Goal: Task Accomplishment & Management: Complete application form

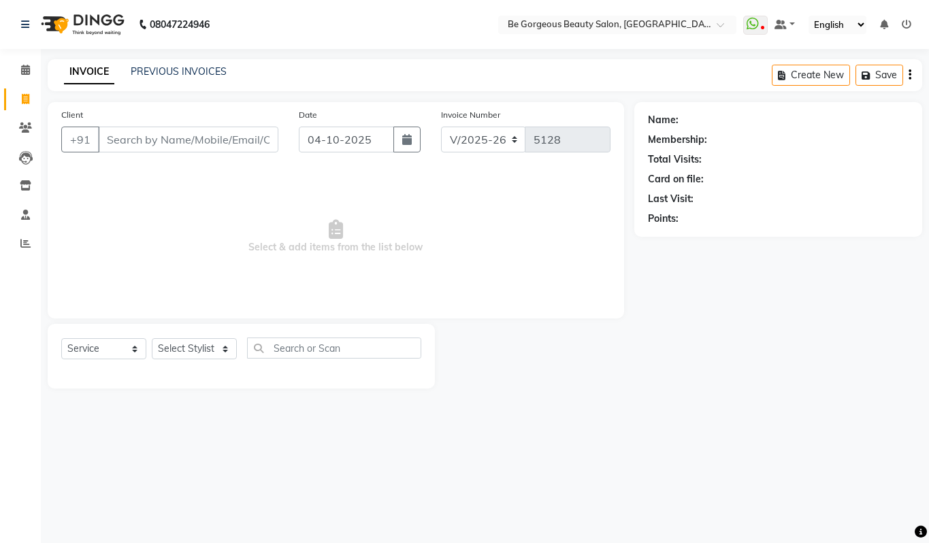
select select "5405"
select select "service"
drag, startPoint x: 188, startPoint y: 336, endPoint x: 186, endPoint y: 357, distance: 21.3
click at [186, 349] on div "Select Service Product Membership Package Voucher Prepaid Gift Card Select Styl…" at bounding box center [241, 356] width 387 height 65
click at [186, 347] on select "Select Stylist Akram Anas Gayatri Kalpana lata Manager Munu Pooja Raanjet Rehba…" at bounding box center [194, 348] width 85 height 21
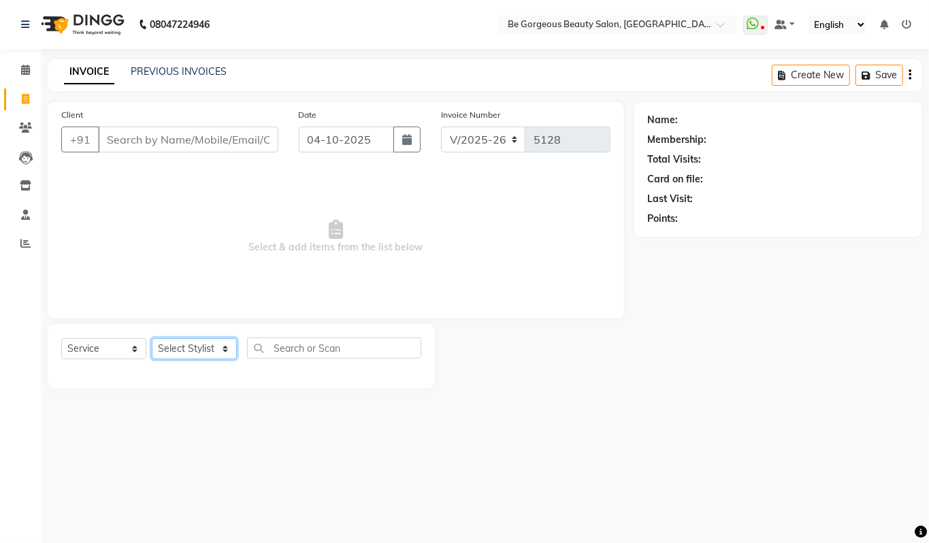
select select "90706"
click at [152, 338] on select "Select Stylist Akram Anas Gayatri Kalpana lata Manager Munu Pooja Raanjet Rehba…" at bounding box center [194, 348] width 85 height 21
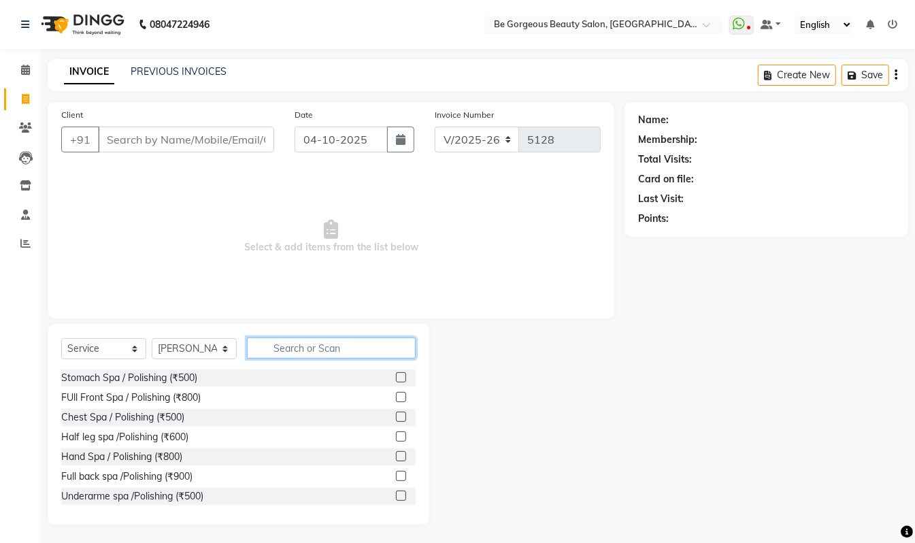
click at [299, 341] on input "text" at bounding box center [331, 347] width 169 height 21
type input "man cu"
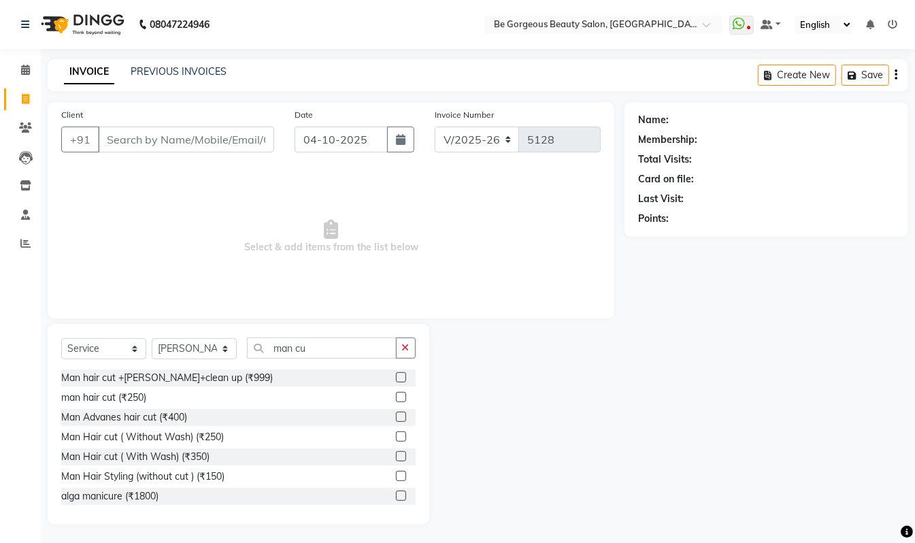
click at [396, 395] on label at bounding box center [401, 397] width 10 height 10
click at [396, 395] on input "checkbox" at bounding box center [400, 397] width 9 height 9
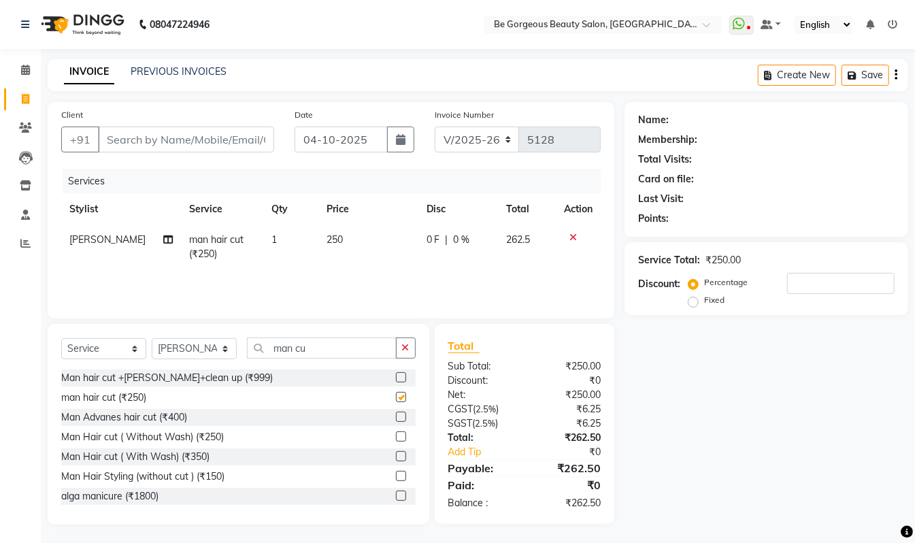
checkbox input "false"
click at [324, 343] on input "man cu" at bounding box center [322, 347] width 150 height 21
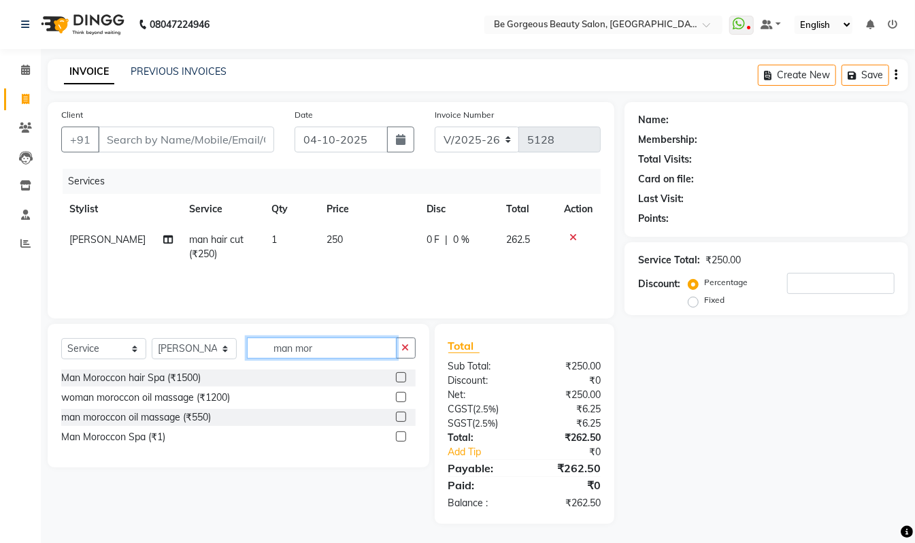
type input "man mor"
click at [400, 377] on label at bounding box center [401, 377] width 10 height 10
click at [400, 377] on input "checkbox" at bounding box center [400, 377] width 9 height 9
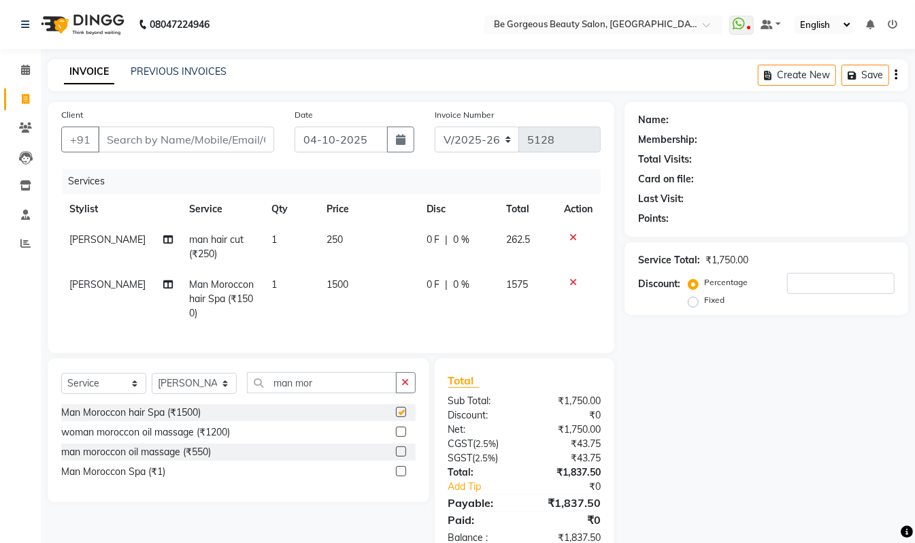
checkbox input "false"
click at [120, 139] on input "Client" at bounding box center [186, 140] width 176 height 26
type input "9"
type input "0"
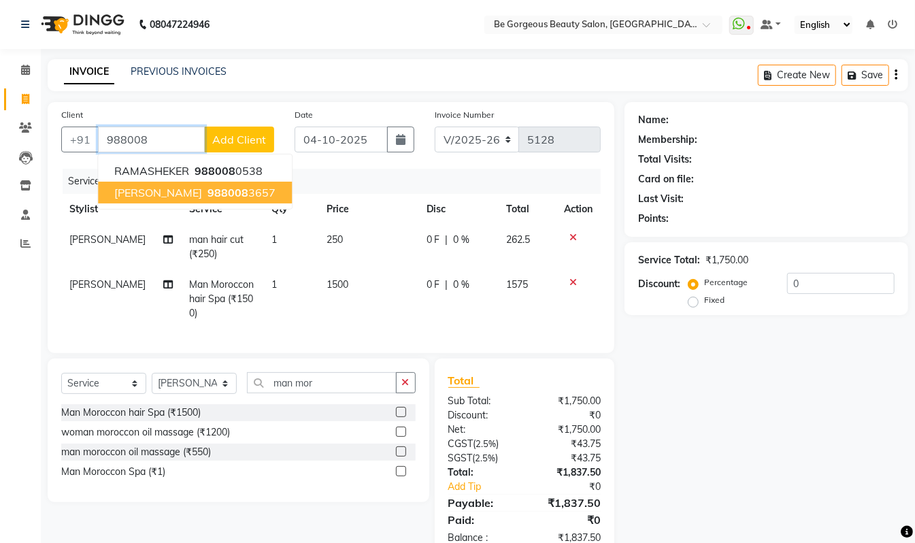
click at [205, 193] on ngb-highlight "988008 3657" at bounding box center [240, 193] width 71 height 14
type input "9880083657"
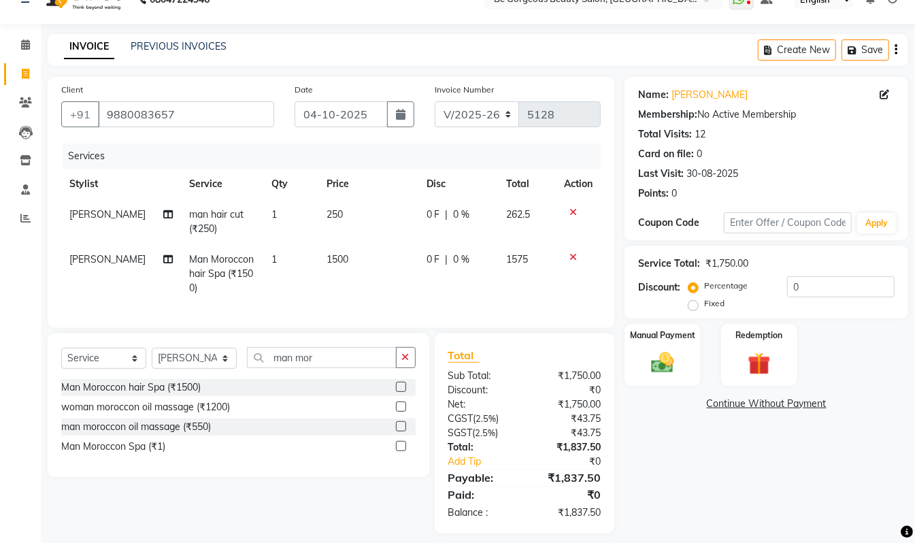
scroll to position [50, 0]
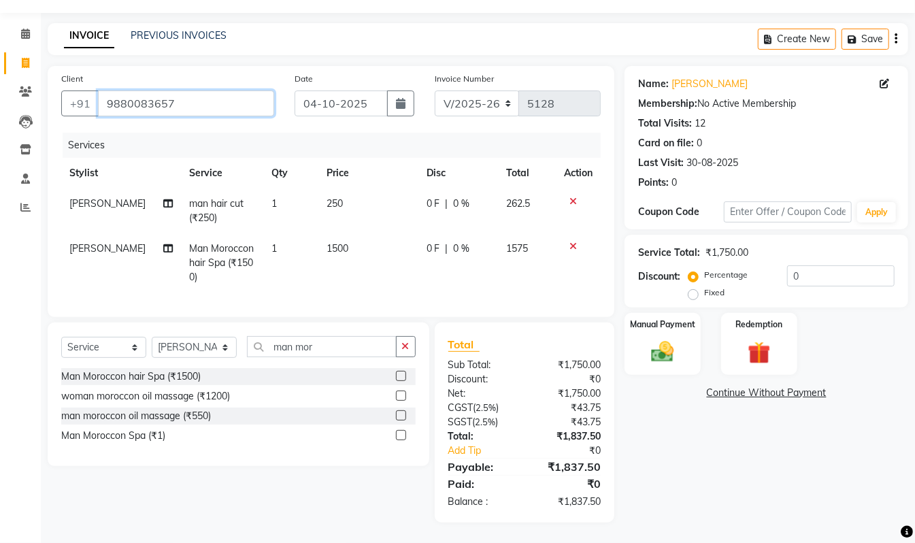
drag, startPoint x: 174, startPoint y: 86, endPoint x: 105, endPoint y: 80, distance: 69.6
click at [105, 90] on input "9880083657" at bounding box center [186, 103] width 176 height 26
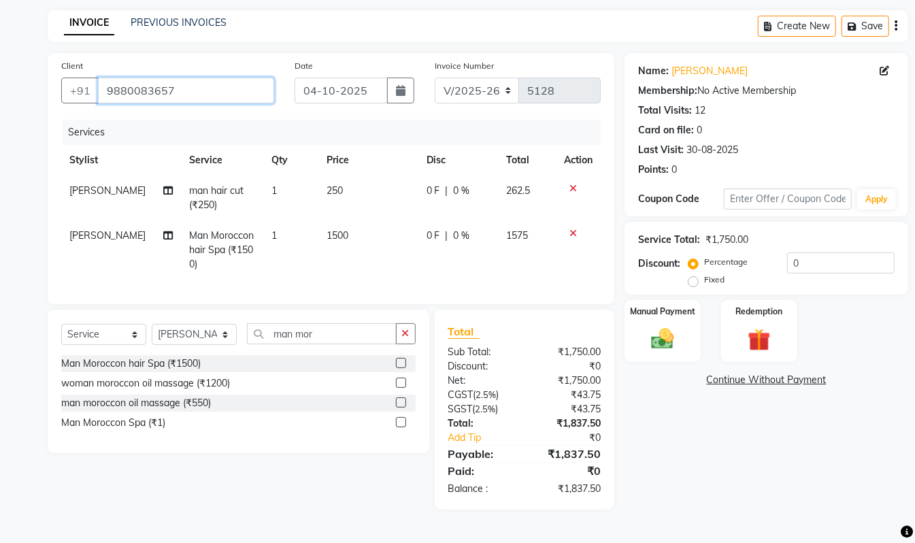
scroll to position [1, 0]
paste input "9880083657"
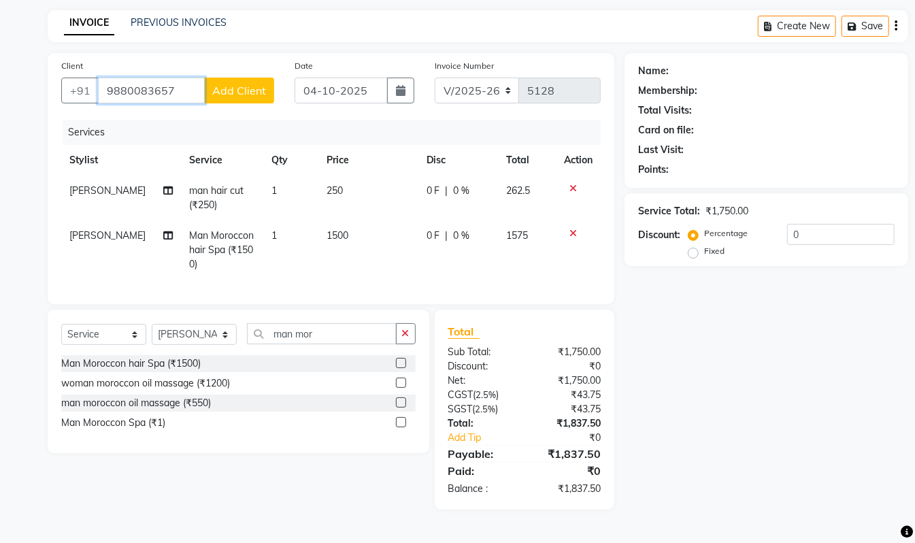
click at [177, 90] on input "9880083657" at bounding box center [151, 91] width 107 height 26
click at [183, 93] on input "988008365" at bounding box center [151, 91] width 107 height 26
type input "98800836"
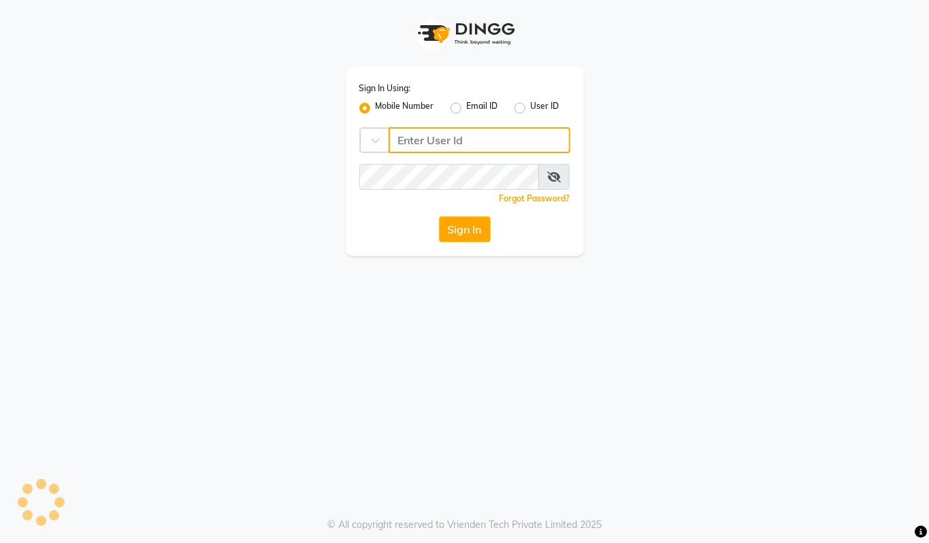
type input "94494097201"
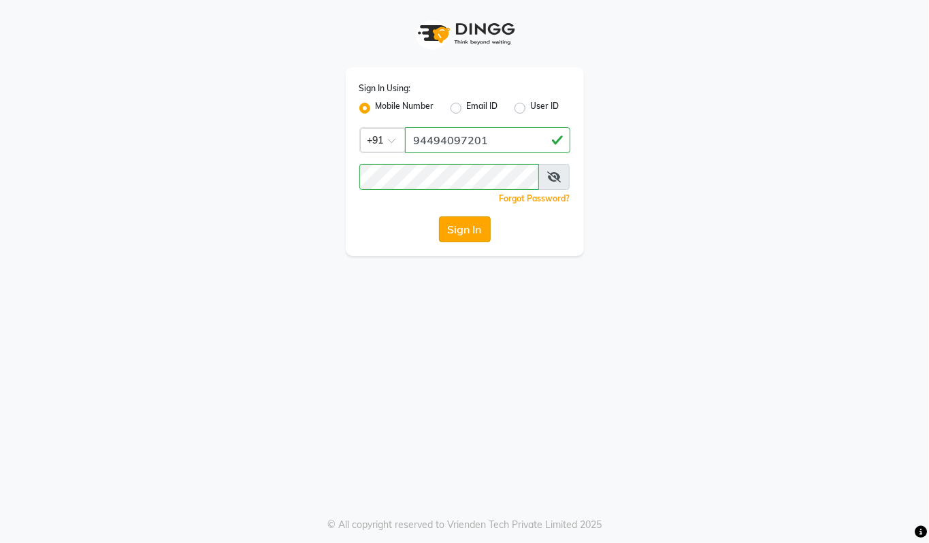
click at [467, 229] on button "Sign In" at bounding box center [465, 229] width 52 height 26
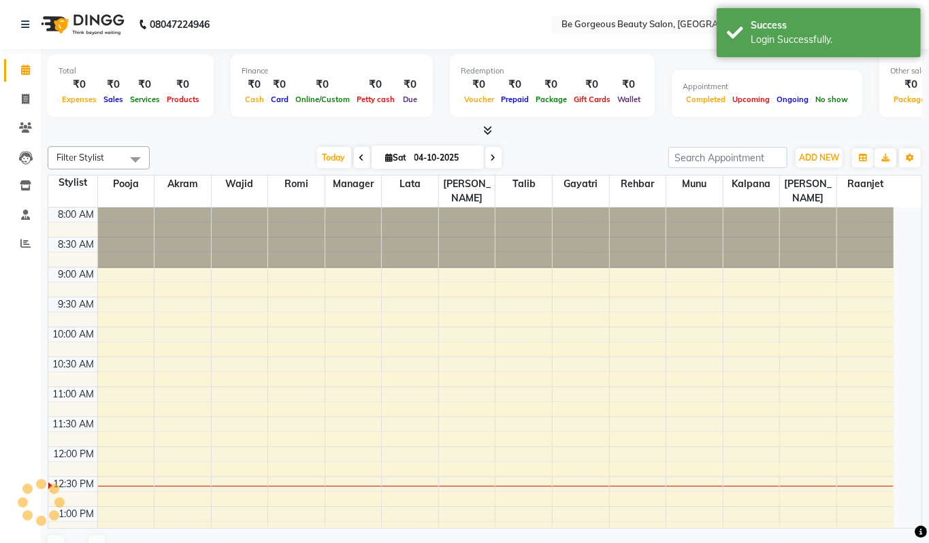
select select "en"
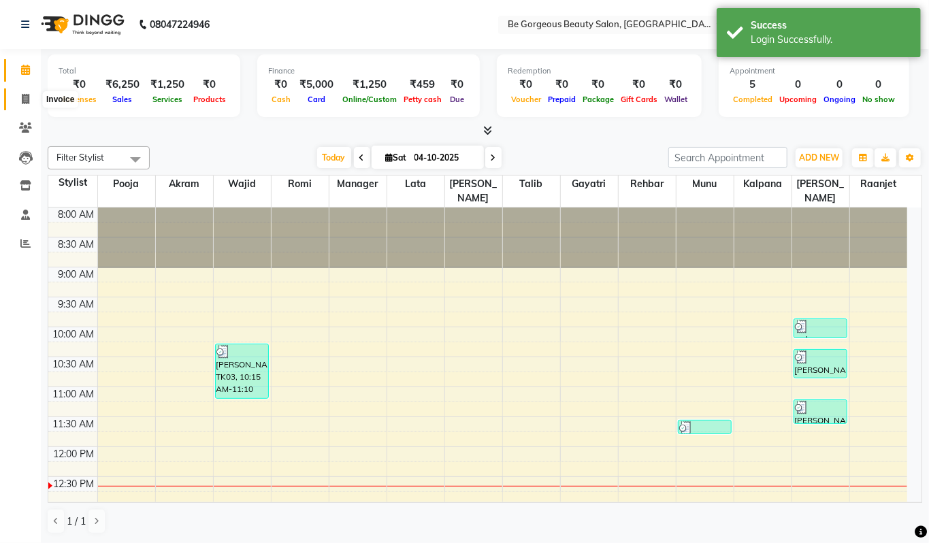
click at [24, 101] on icon at bounding box center [25, 99] width 7 height 10
select select "service"
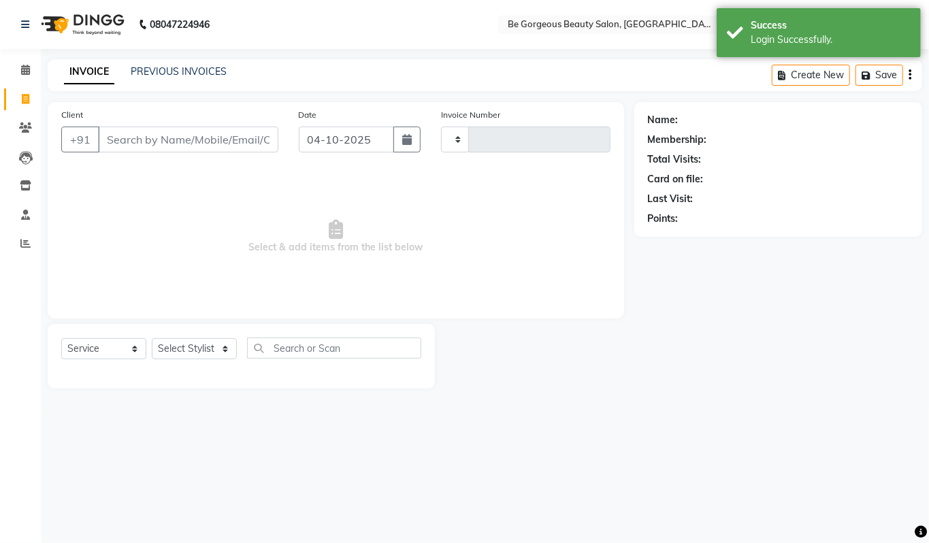
type input "5129"
select select "5405"
click at [115, 137] on input "Client" at bounding box center [188, 140] width 180 height 26
type input "9880083657"
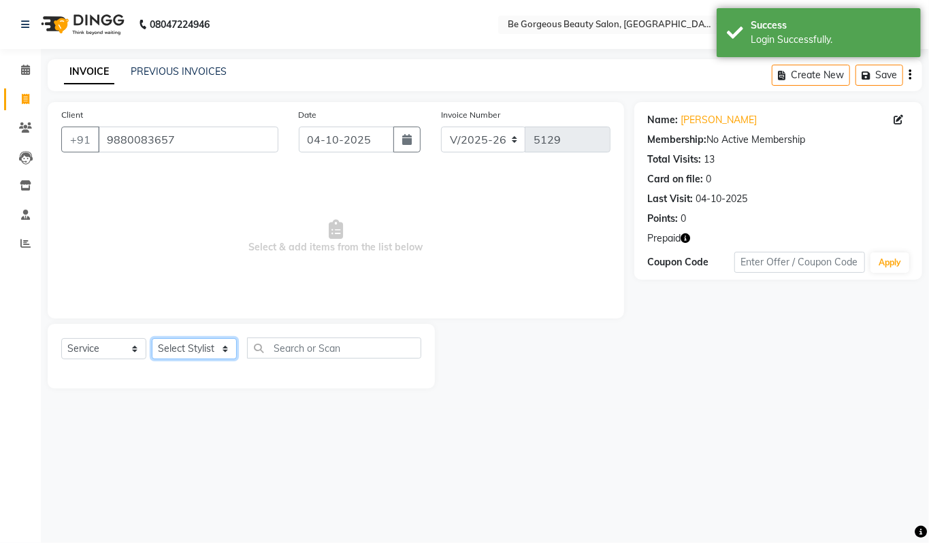
click at [181, 344] on select "Select Stylist Akram Anas Gayatri Kalpana lata Manager Munu Pooja Raanjet Rehba…" at bounding box center [194, 348] width 85 height 21
select select "90706"
click at [152, 338] on select "Select Stylist Akram Anas Gayatri Kalpana lata Manager Munu Pooja Raanjet Rehba…" at bounding box center [194, 348] width 85 height 21
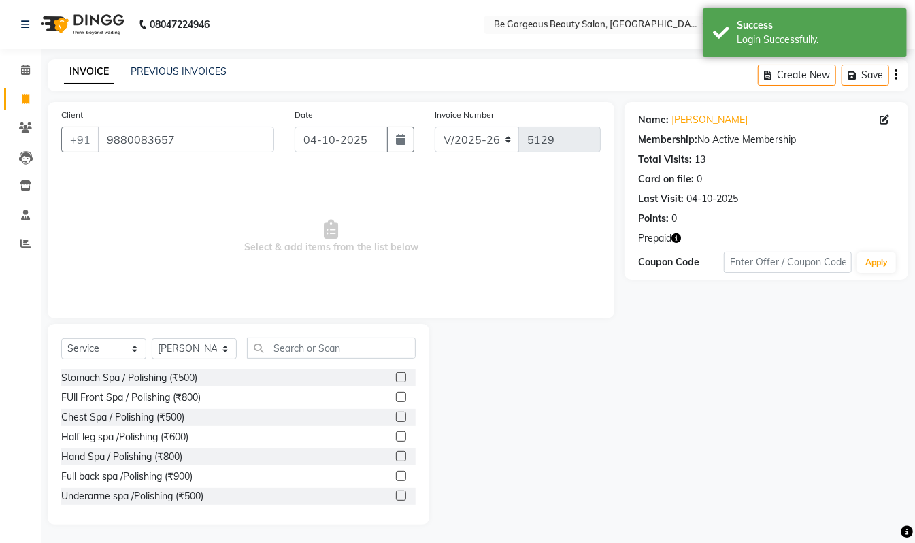
click at [286, 336] on div "Select Service Product Membership Package Voucher Prepaid Gift Card Select Styl…" at bounding box center [239, 424] width 382 height 201
click at [286, 346] on input "text" at bounding box center [331, 347] width 169 height 21
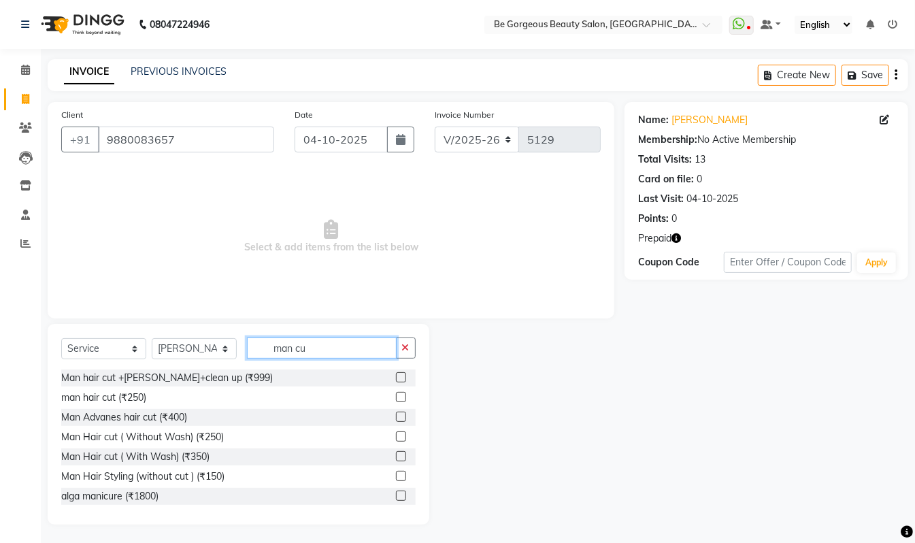
type input "man cu"
click at [396, 397] on label at bounding box center [401, 397] width 10 height 10
click at [396, 397] on input "checkbox" at bounding box center [400, 397] width 9 height 9
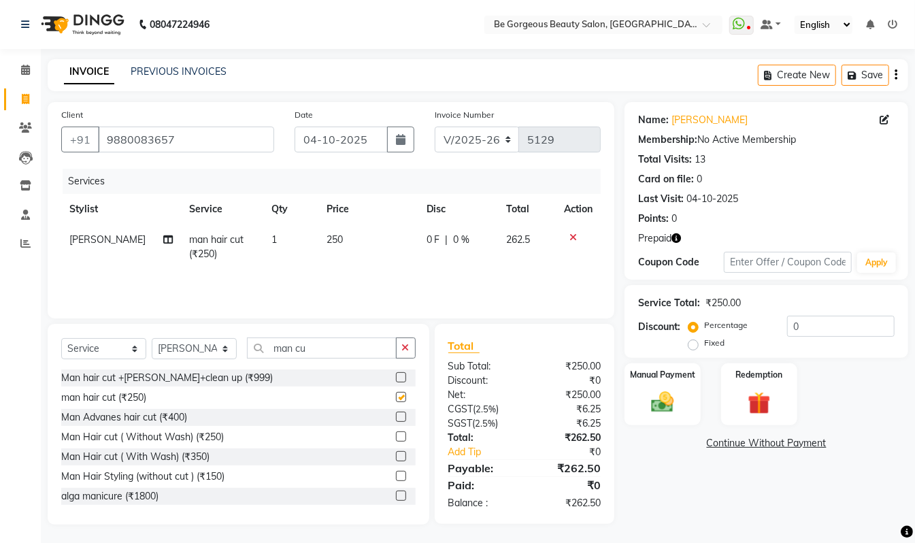
checkbox input "false"
click at [317, 352] on input "man cu" at bounding box center [322, 347] width 150 height 21
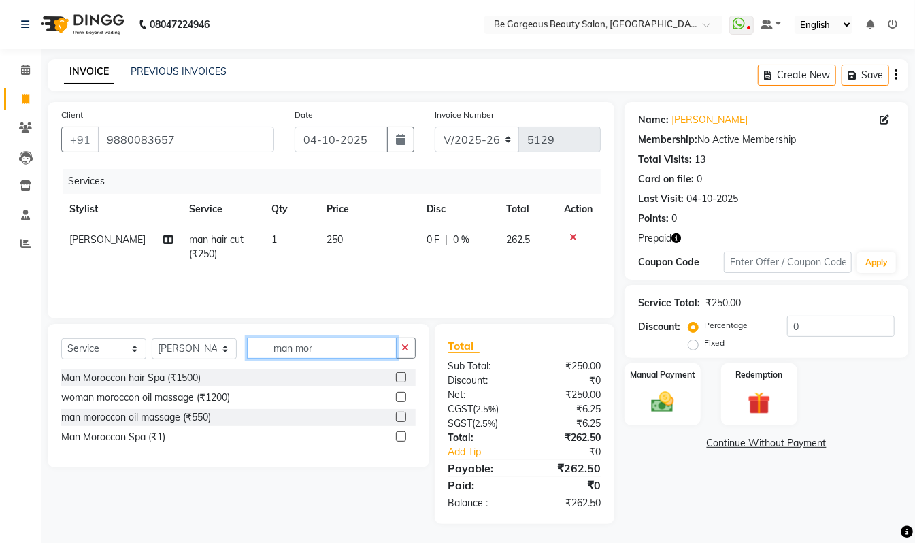
type input "man mor"
click at [400, 379] on label at bounding box center [401, 377] width 10 height 10
click at [400, 379] on input "checkbox" at bounding box center [400, 377] width 9 height 9
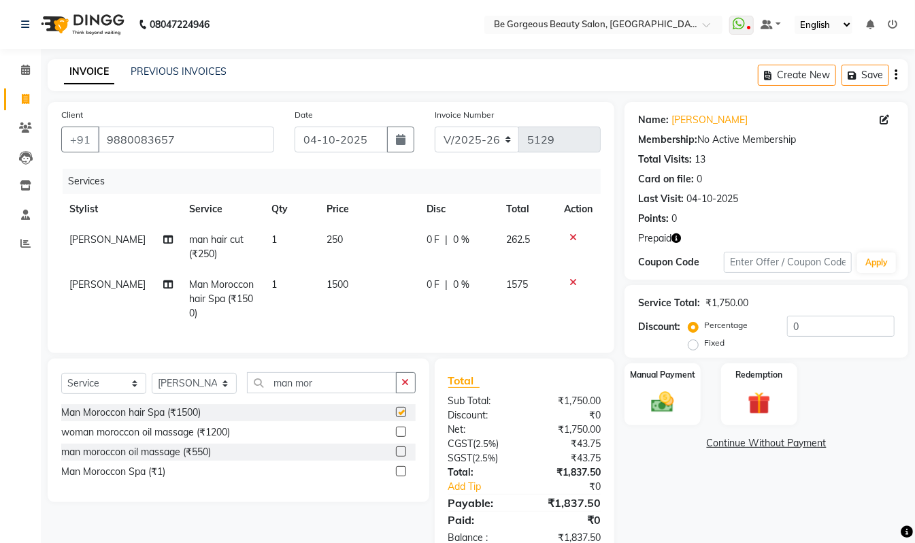
checkbox input "false"
click at [727, 390] on div "Redemption" at bounding box center [759, 394] width 79 height 65
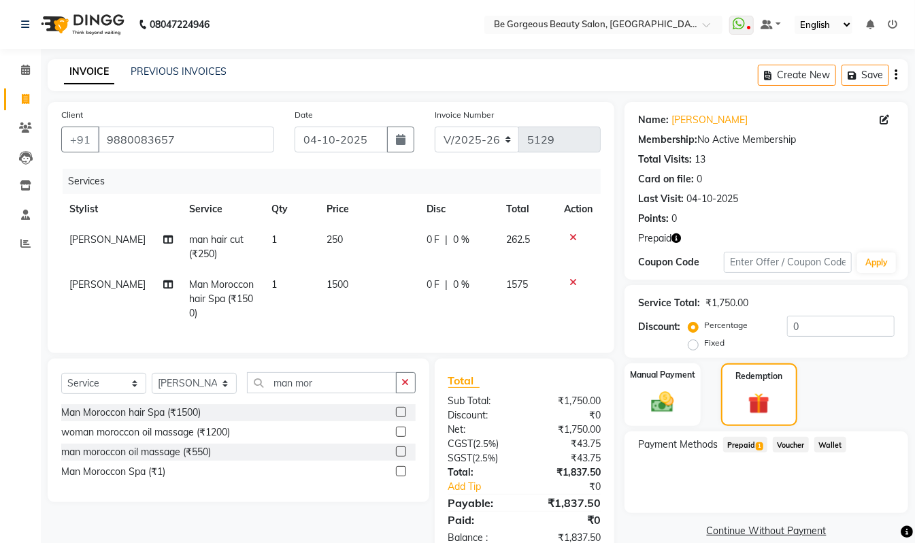
click at [743, 441] on span "Prepaid 1" at bounding box center [745, 445] width 44 height 16
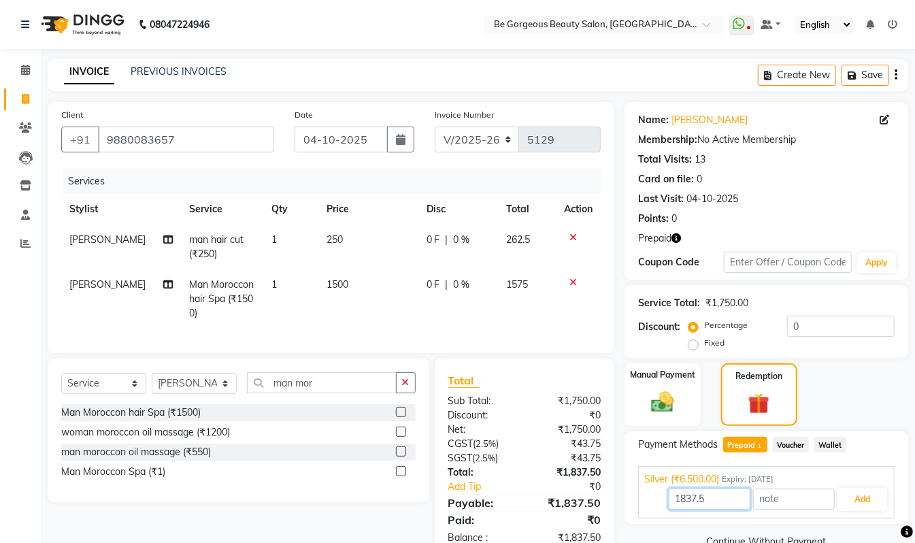
click at [729, 499] on input "1837.5" at bounding box center [710, 498] width 82 height 21
type input "1"
type input "1500"
click at [872, 505] on button "Add" at bounding box center [862, 499] width 50 height 23
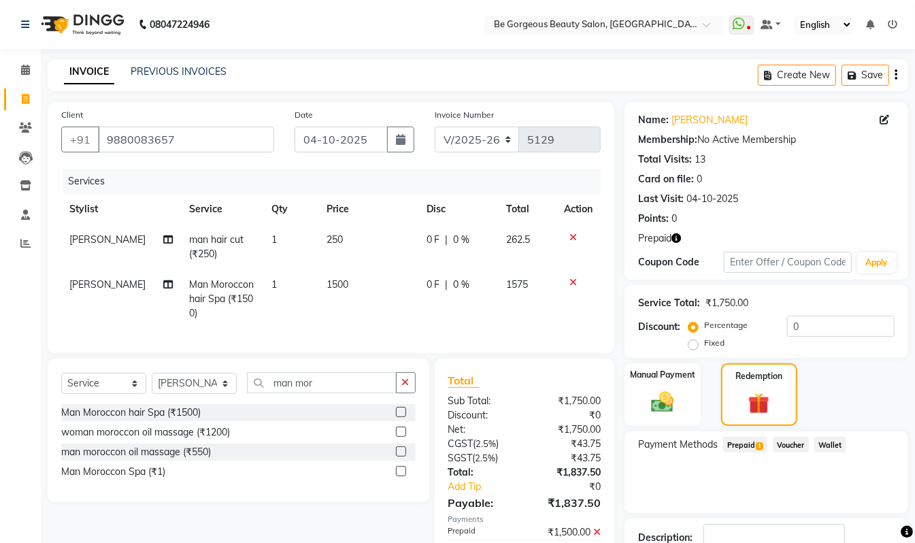
scroll to position [96, 0]
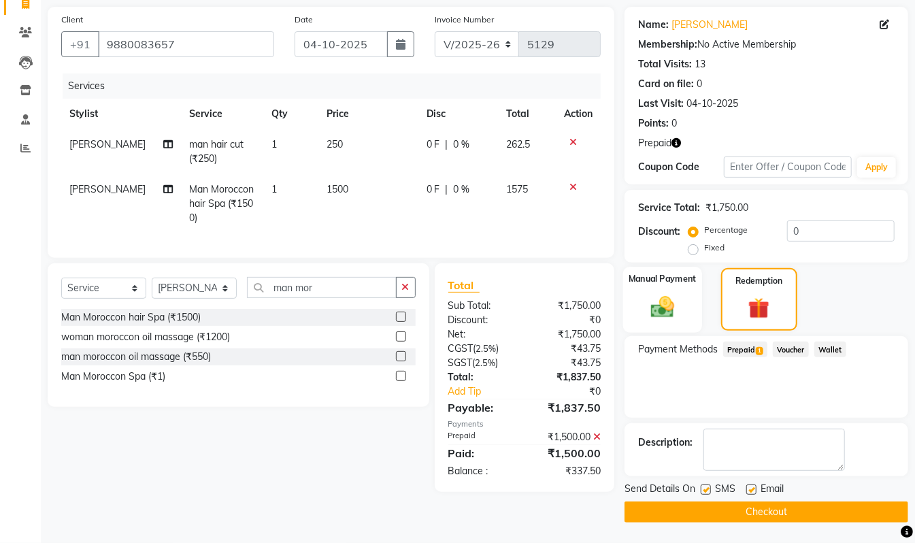
click at [675, 293] on img at bounding box center [663, 306] width 38 height 27
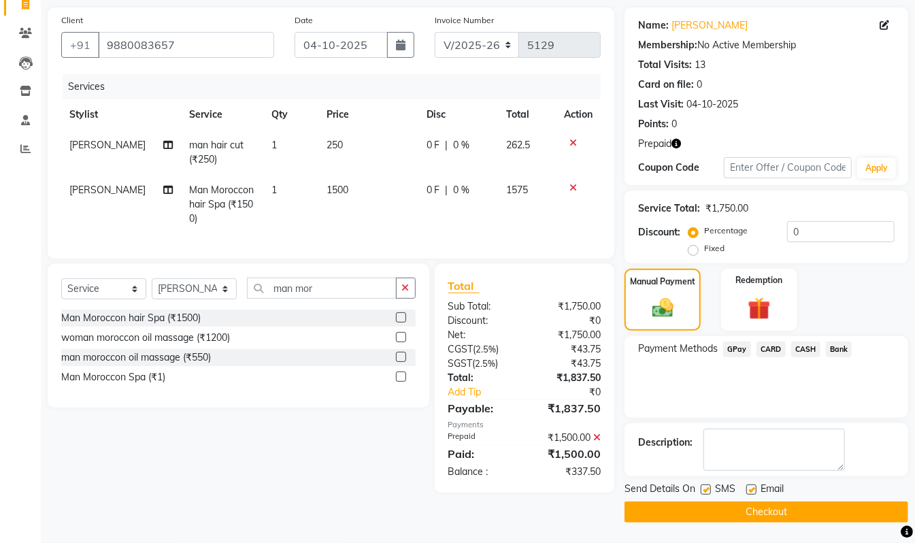
click at [773, 348] on span "CARD" at bounding box center [770, 349] width 29 height 16
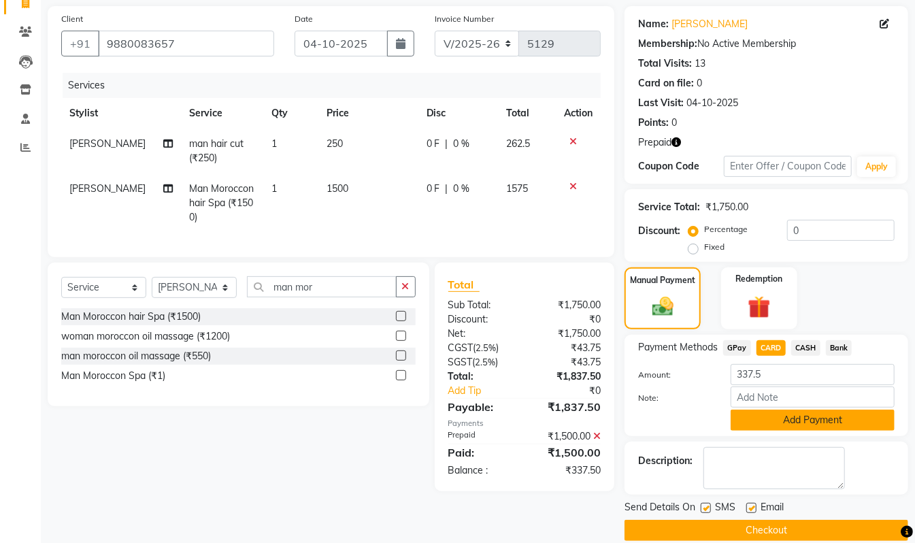
click at [808, 420] on button "Add Payment" at bounding box center [813, 420] width 164 height 21
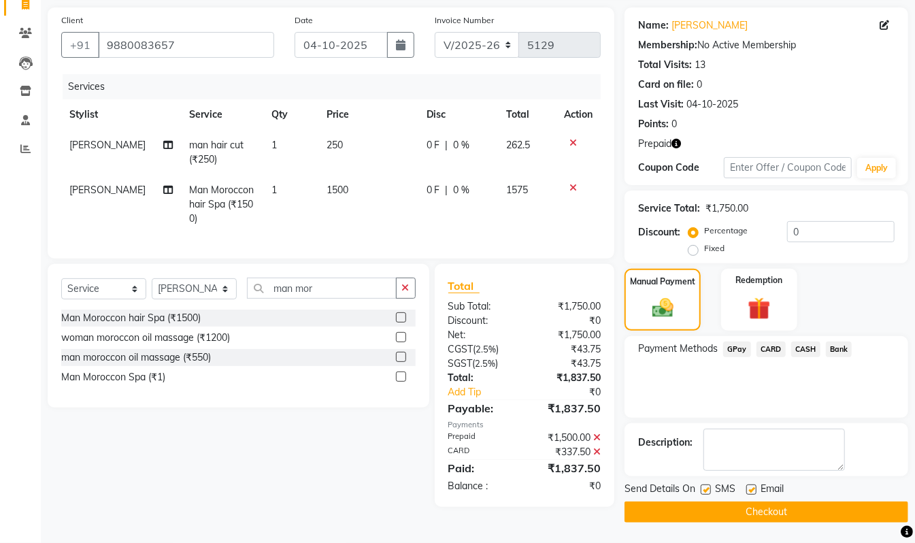
click at [786, 510] on button "Checkout" at bounding box center [766, 511] width 284 height 21
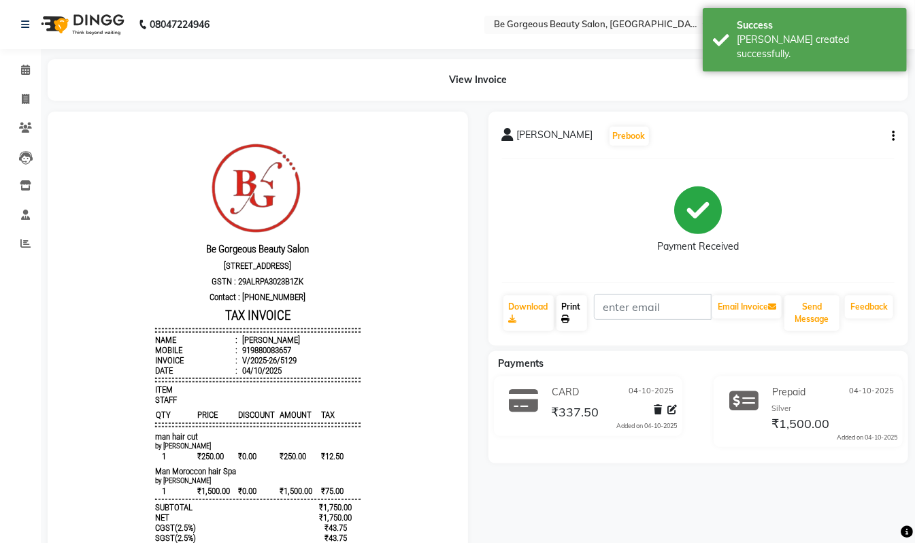
click at [569, 312] on link "Print" at bounding box center [571, 312] width 31 height 35
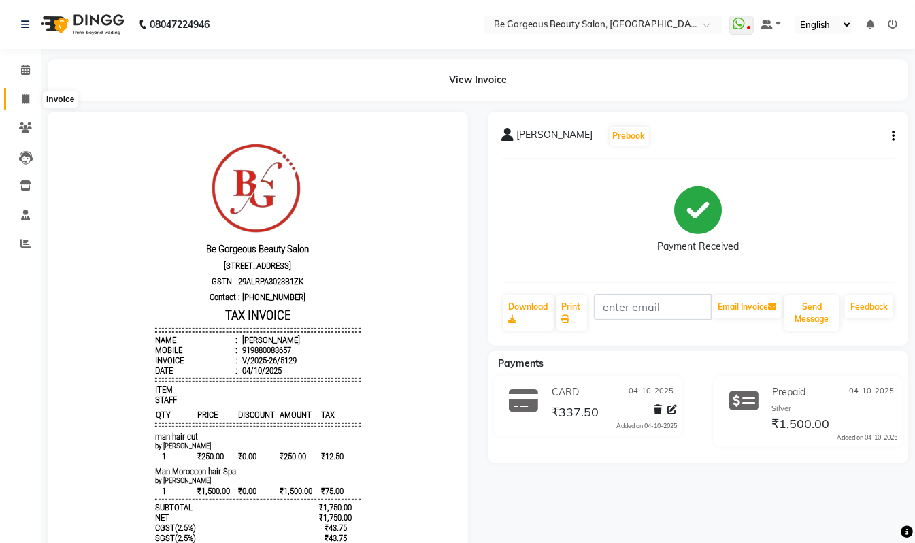
click at [20, 102] on span at bounding box center [26, 100] width 24 height 16
select select "service"
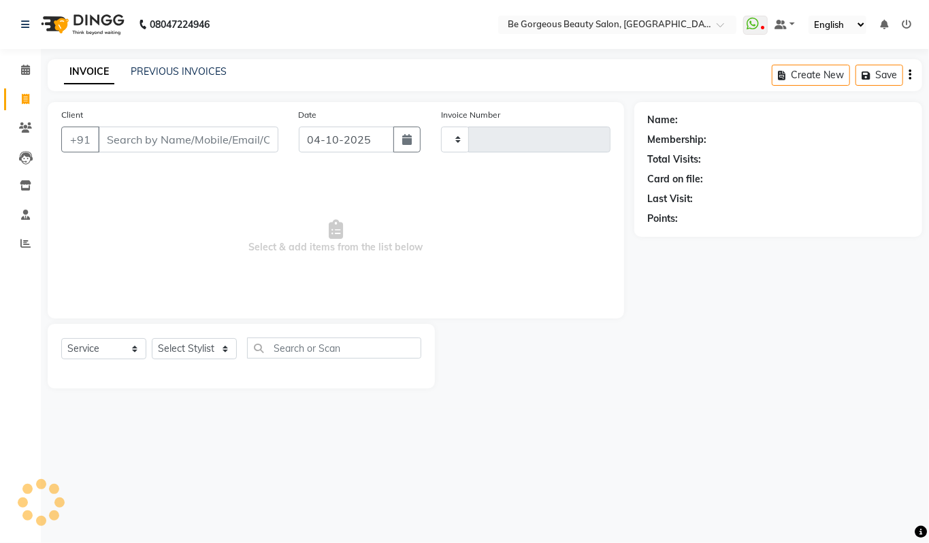
type input "5130"
select select "5405"
click at [135, 143] on input "Client" at bounding box center [188, 140] width 180 height 26
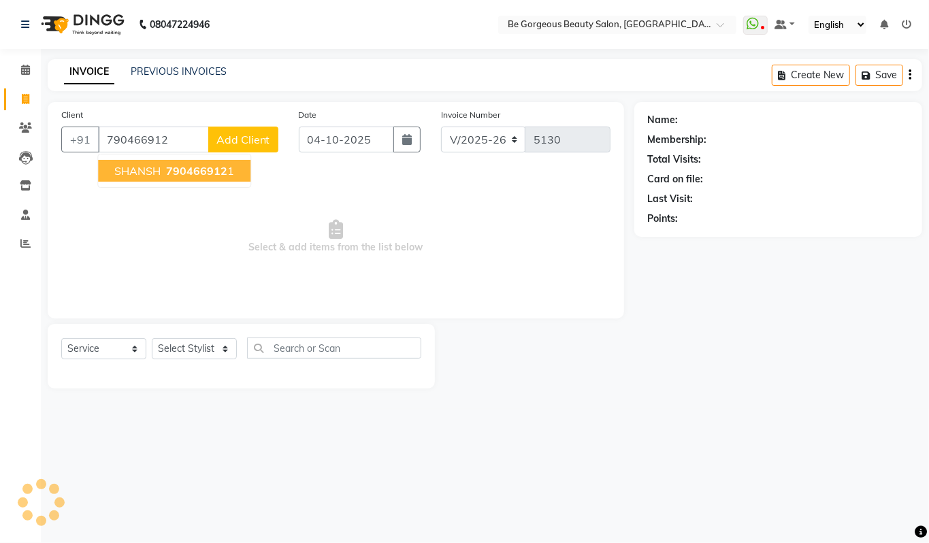
click at [234, 172] on button "SHANSH 790466912 1" at bounding box center [174, 171] width 152 height 22
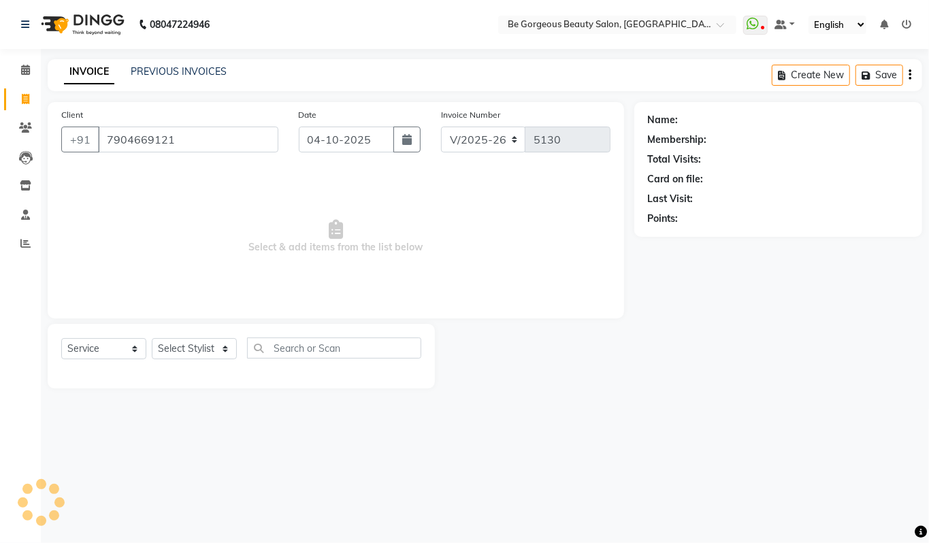
type input "7904669121"
click at [193, 341] on select "Select Stylist Akram Anas Gayatri Kalpana lata Manager Munu Pooja Raanjet Rehba…" at bounding box center [194, 348] width 85 height 21
select select "36204"
click at [152, 338] on select "Select Stylist Akram Anas Gayatri Kalpana lata Manager Munu Pooja Raanjet Rehba…" at bounding box center [194, 348] width 85 height 21
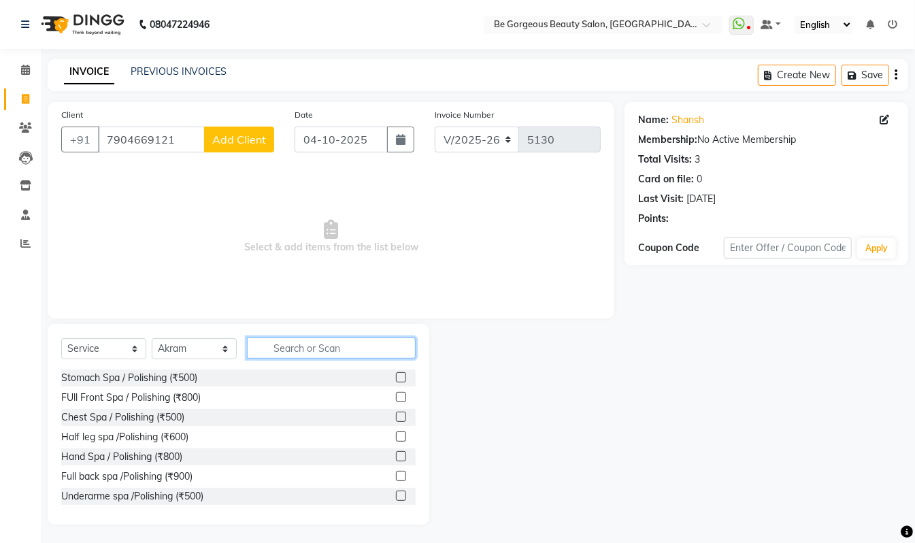
click at [287, 352] on input "text" at bounding box center [331, 347] width 169 height 21
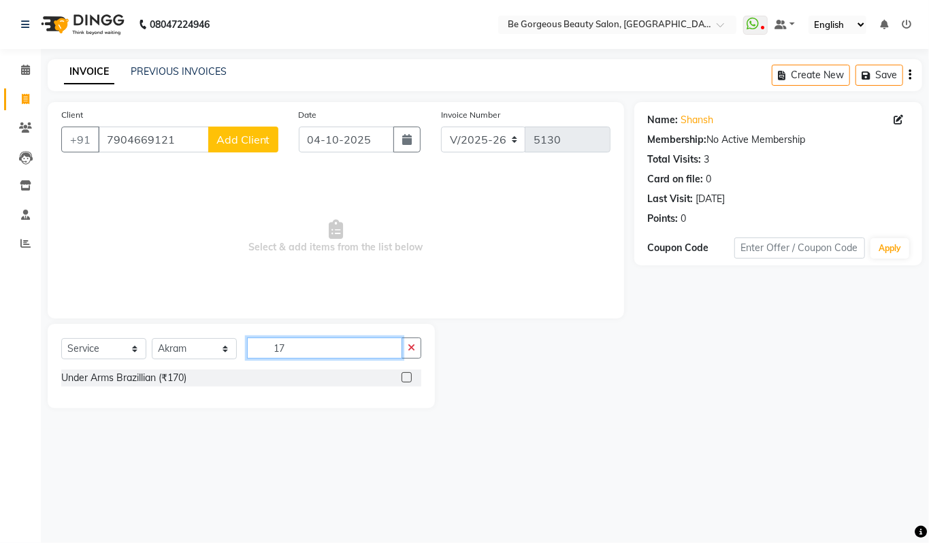
type input "1"
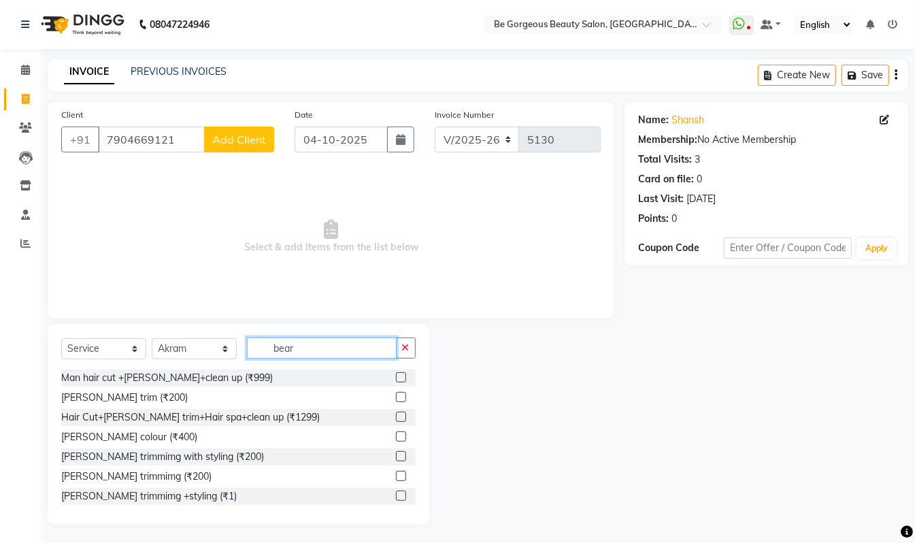
type input "bear"
click at [381, 397] on div "Beard trim (₹200)" at bounding box center [238, 397] width 354 height 17
click at [396, 395] on label at bounding box center [401, 397] width 10 height 10
click at [396, 395] on input "checkbox" at bounding box center [400, 397] width 9 height 9
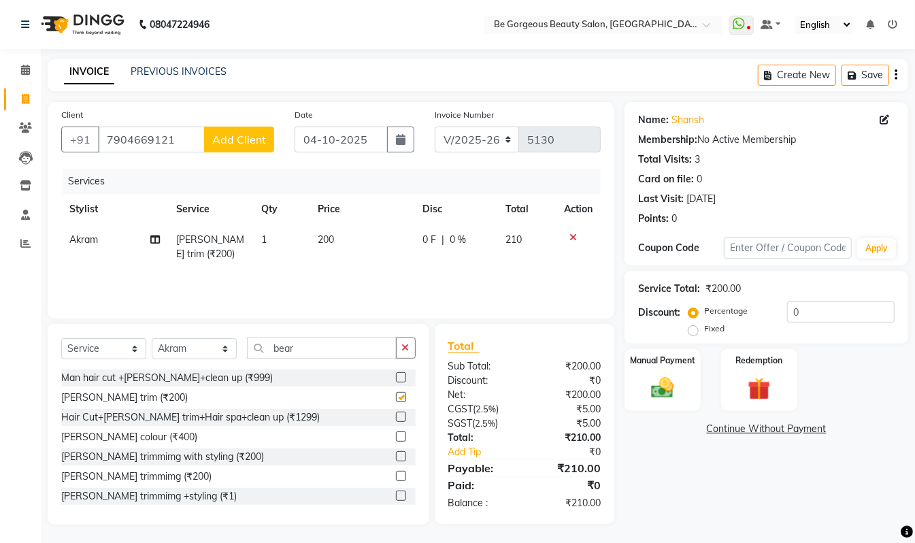
checkbox input "false"
click at [298, 347] on input "bear" at bounding box center [322, 347] width 150 height 21
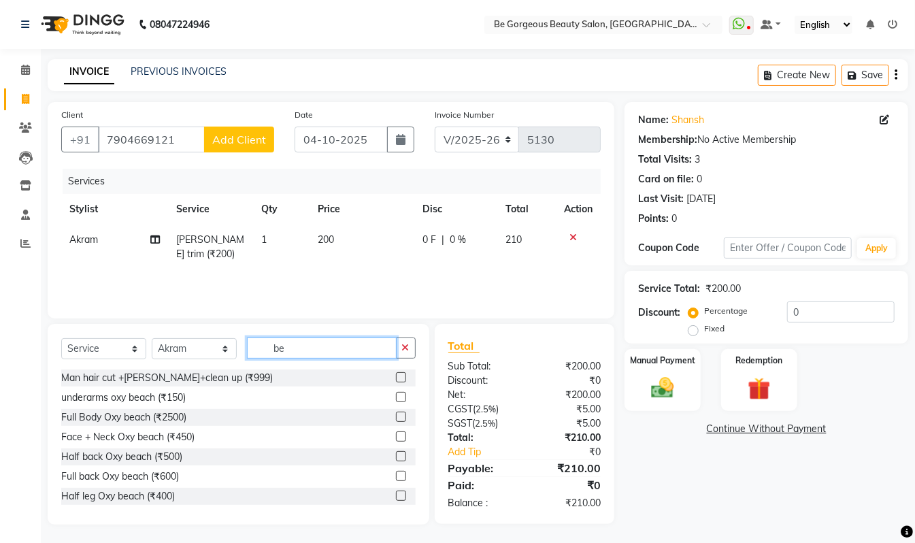
type input "b"
type input "man cu"
click at [396, 398] on label at bounding box center [401, 397] width 10 height 10
click at [396, 398] on input "checkbox" at bounding box center [400, 397] width 9 height 9
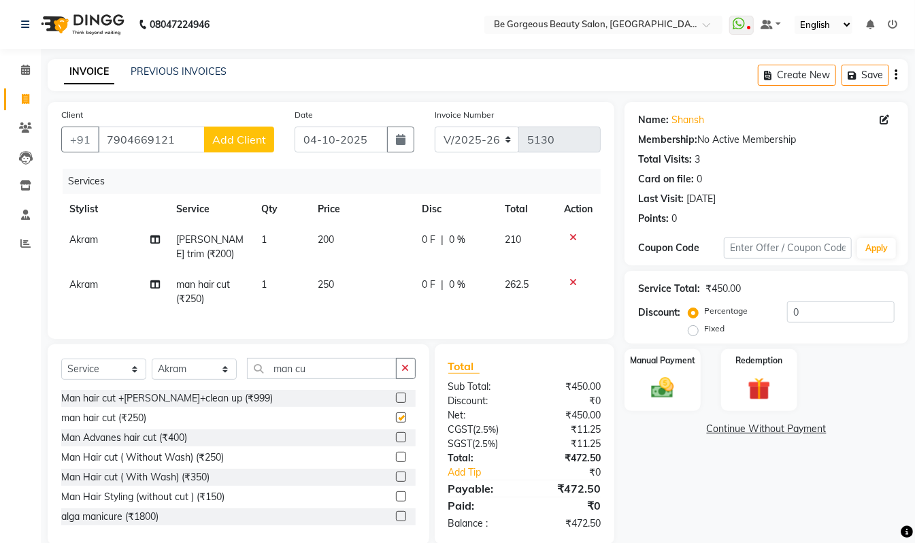
checkbox input "false"
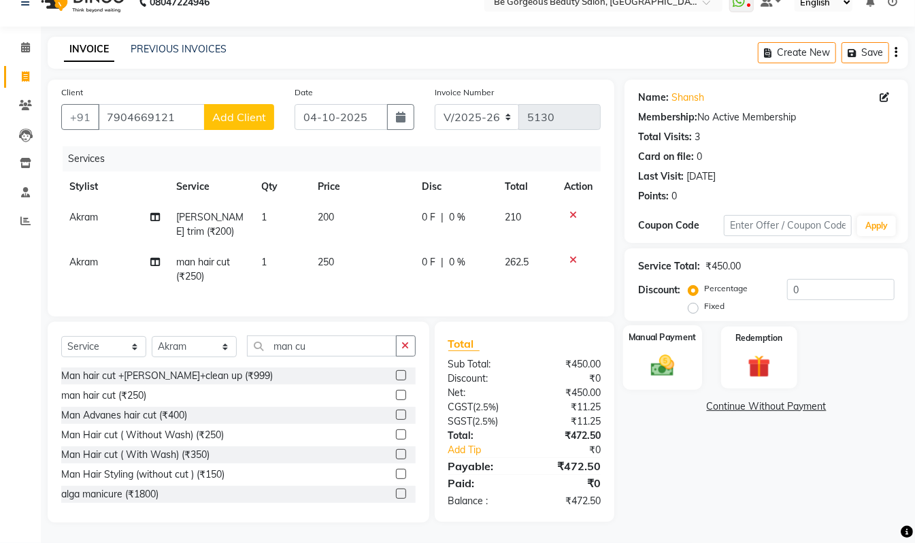
click at [683, 352] on div "Manual Payment" at bounding box center [662, 357] width 79 height 65
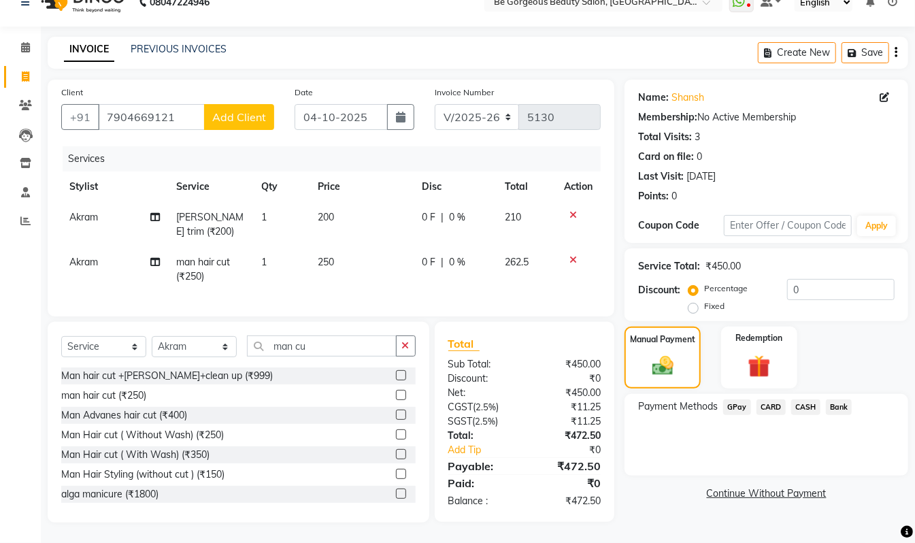
click at [733, 399] on span "GPay" at bounding box center [737, 407] width 28 height 16
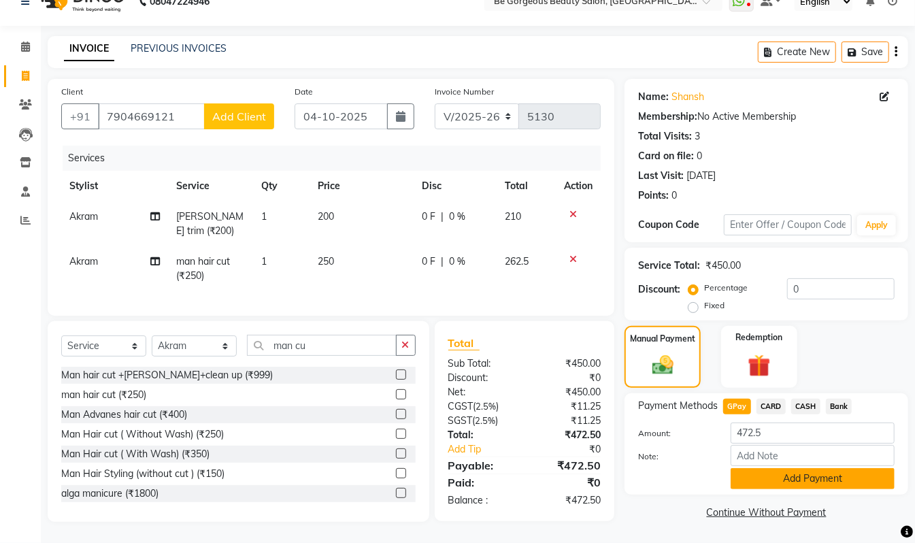
click at [809, 468] on button "Add Payment" at bounding box center [813, 478] width 164 height 21
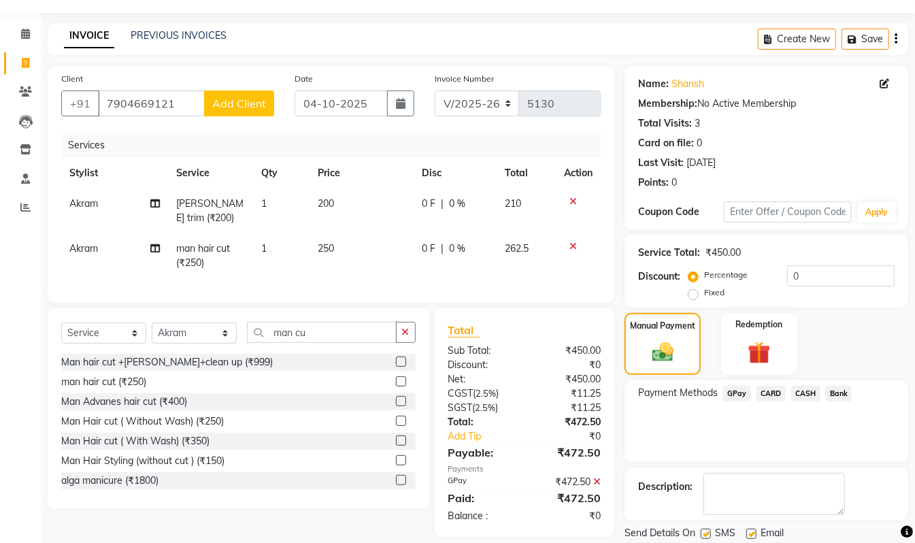
scroll to position [80, 0]
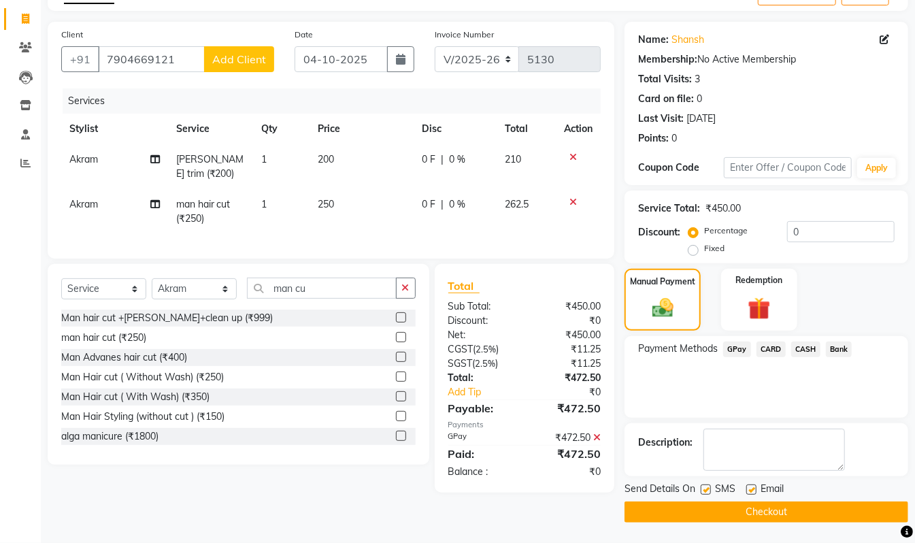
click at [839, 517] on button "Checkout" at bounding box center [766, 511] width 284 height 21
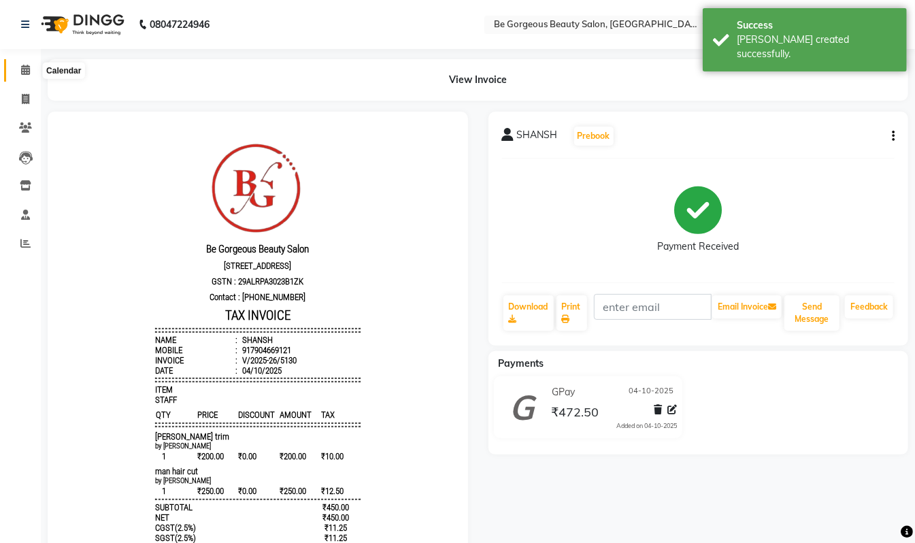
click at [30, 75] on span at bounding box center [26, 71] width 24 height 16
